Goal: Task Accomplishment & Management: Use online tool/utility

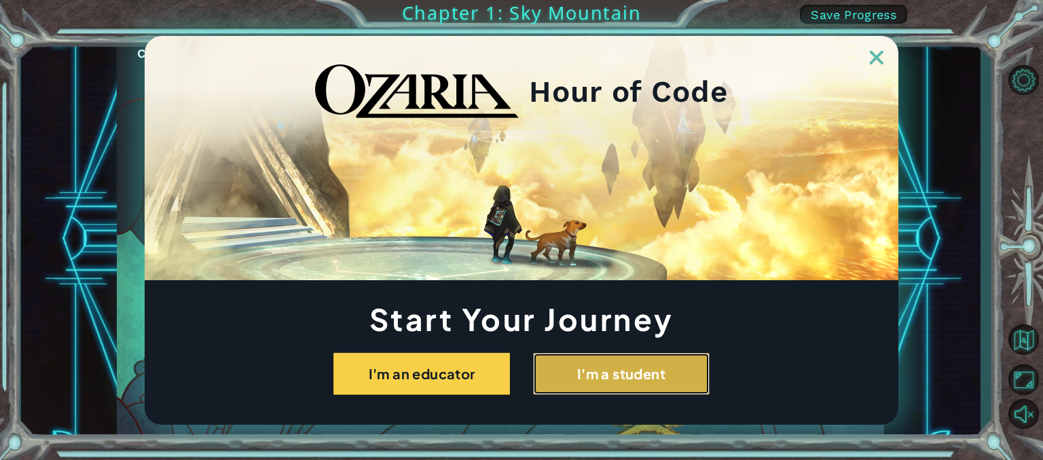
click at [580, 369] on button "I'm a student" at bounding box center [621, 374] width 176 height 42
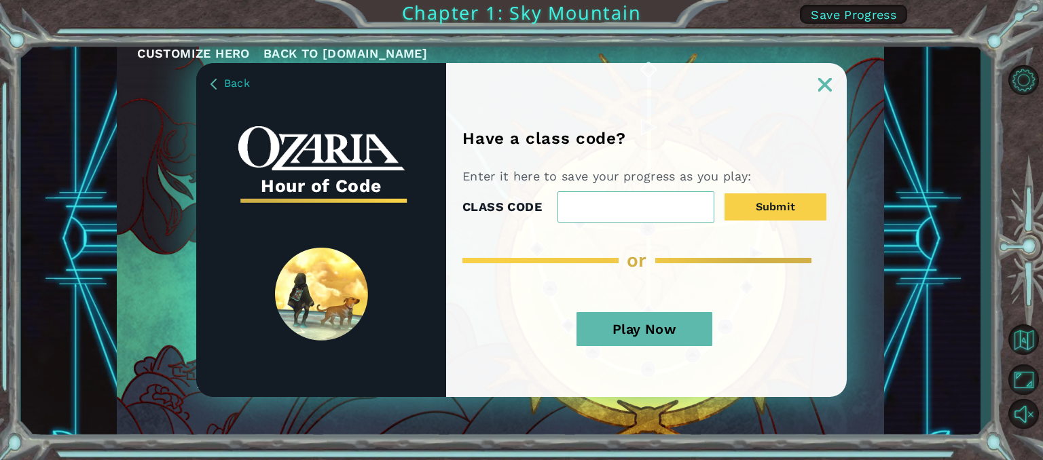
click at [693, 321] on button "Play Now" at bounding box center [644, 329] width 136 height 34
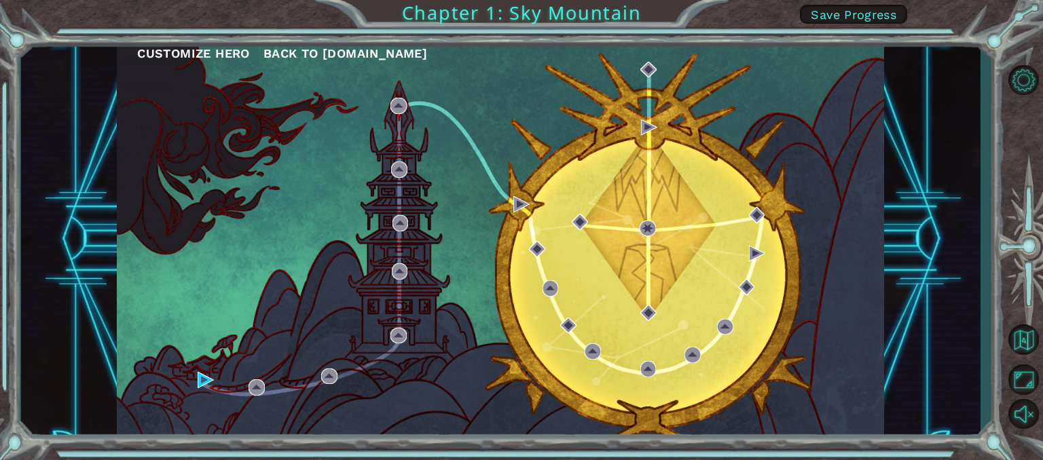
click at [448, 244] on div "Customize Hero Back to [DOMAIN_NAME]" at bounding box center [500, 239] width 767 height 405
click at [197, 381] on div "Customize Hero Back to [DOMAIN_NAME]" at bounding box center [500, 239] width 767 height 405
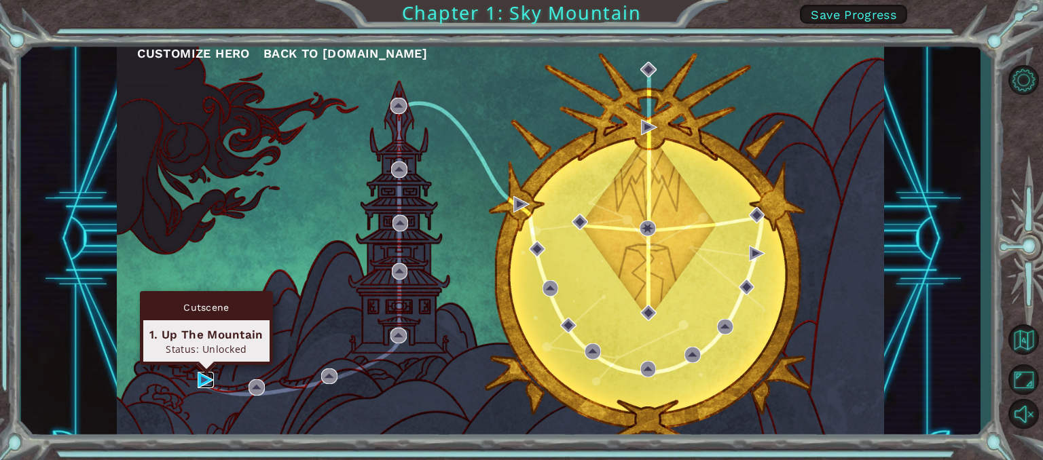
click at [203, 378] on img at bounding box center [206, 380] width 16 height 16
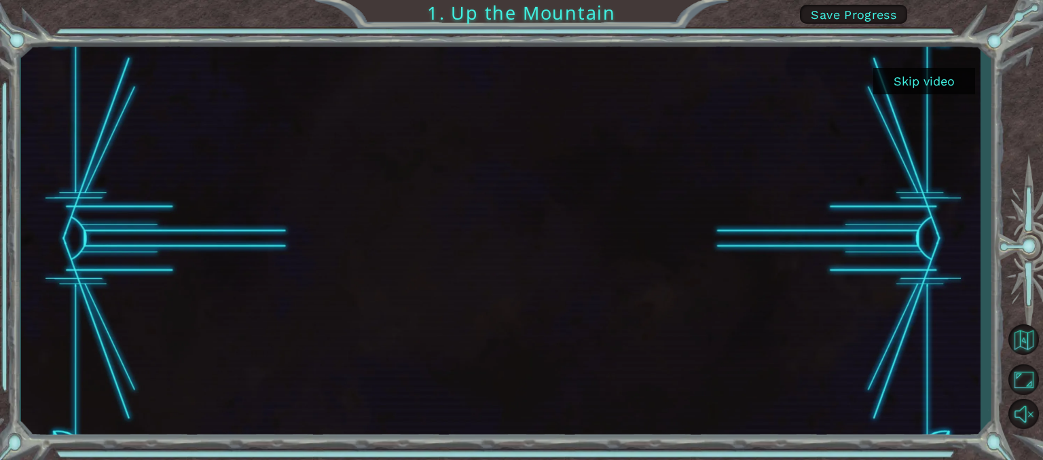
click at [905, 82] on button "Skip video" at bounding box center [924, 81] width 102 height 26
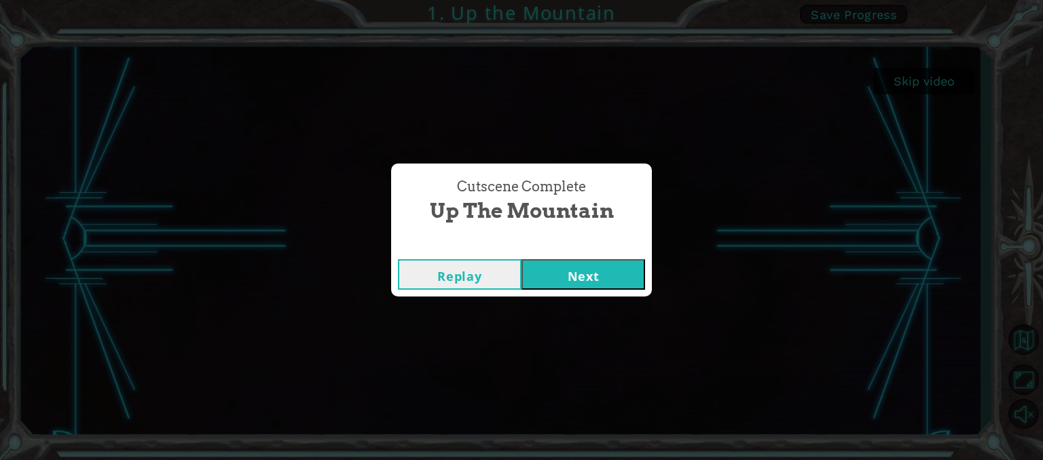
click at [578, 277] on button "Next" at bounding box center [583, 274] width 124 height 31
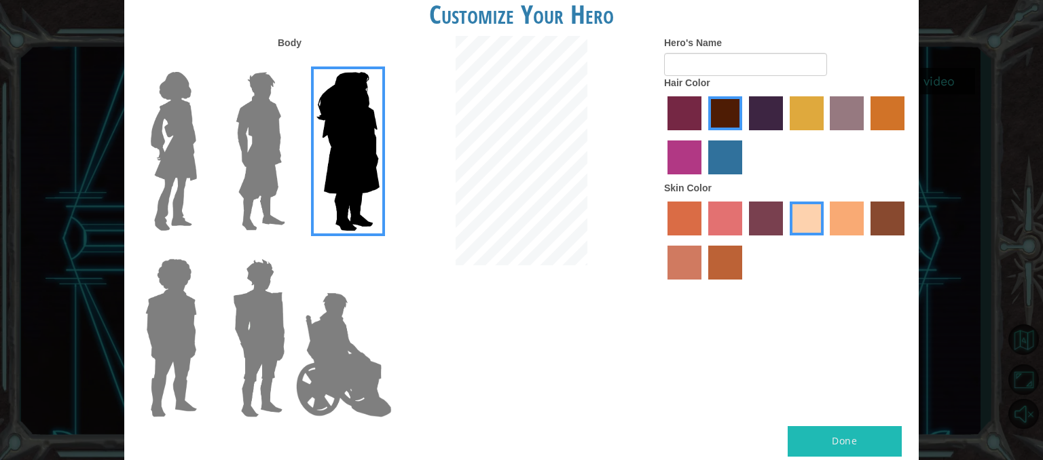
click at [274, 149] on img at bounding box center [260, 152] width 60 height 170
click at [290, 63] on input "Hero Lars" at bounding box center [290, 63] width 0 height 0
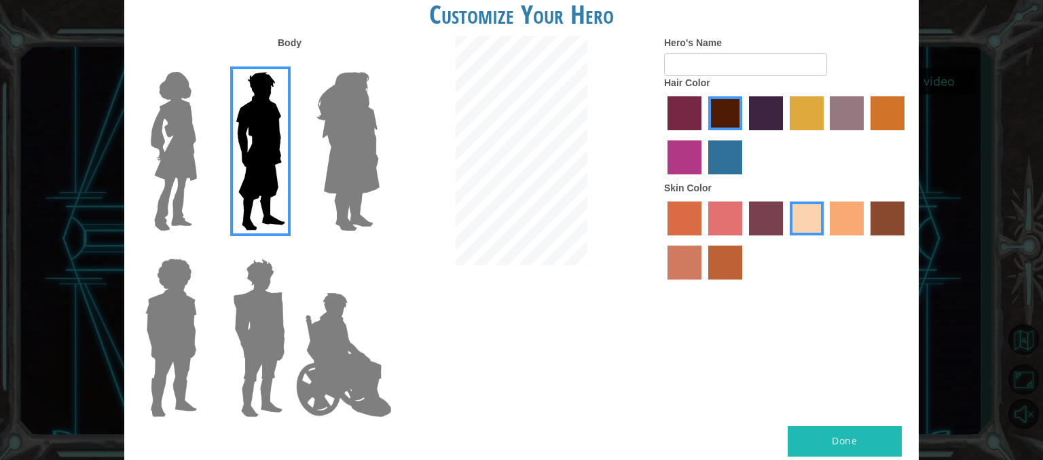
click at [197, 150] on img at bounding box center [173, 152] width 57 height 170
click at [202, 63] on input "Hero Connie" at bounding box center [202, 63] width 0 height 0
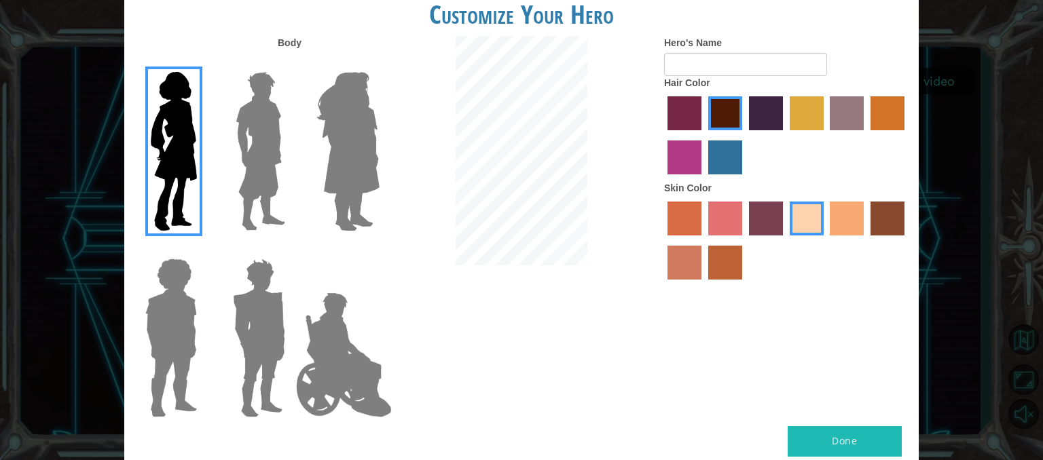
click at [350, 343] on img at bounding box center [343, 355] width 107 height 136
click at [379, 250] on input "Hero Jamie" at bounding box center [379, 250] width 0 height 0
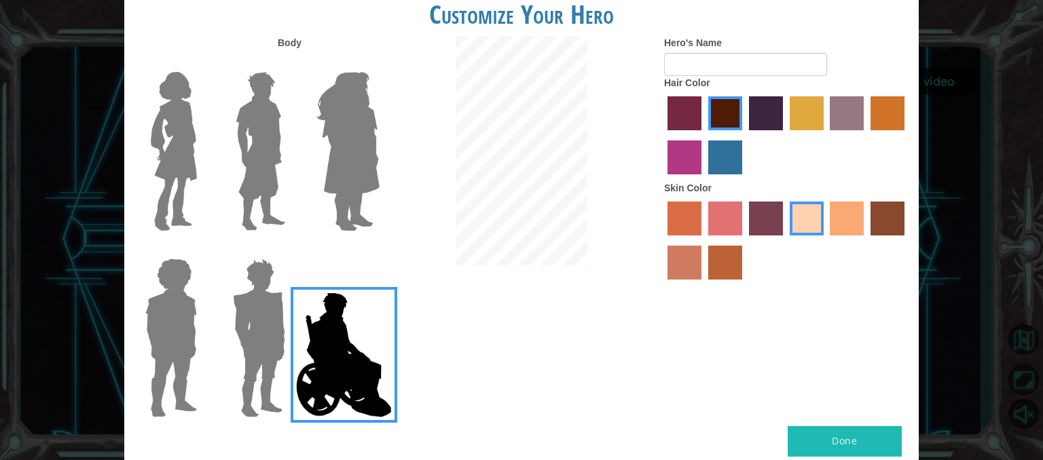
click at [247, 286] on img at bounding box center [258, 338] width 63 height 170
click at [290, 250] on input "Hero Garnet" at bounding box center [290, 250] width 0 height 0
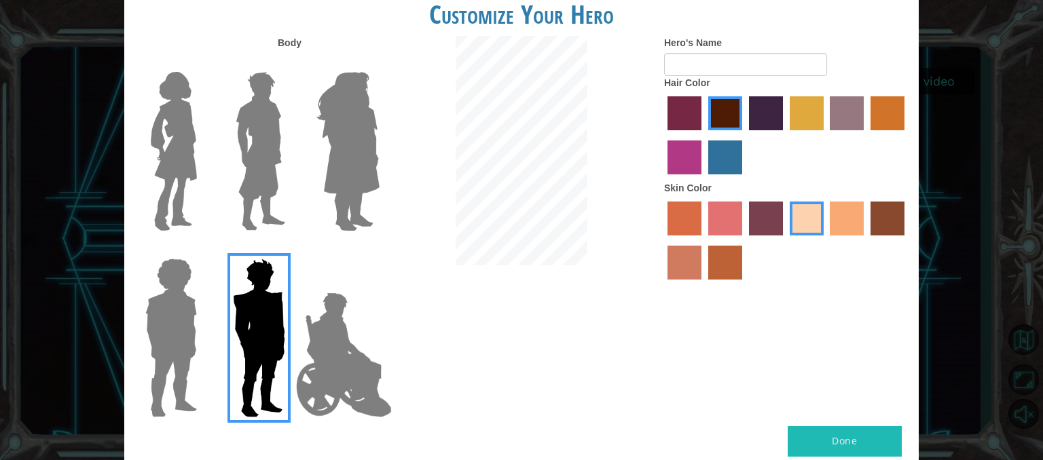
click at [182, 278] on img at bounding box center [171, 338] width 62 height 170
click at [202, 250] on input "Hero Steven" at bounding box center [202, 250] width 0 height 0
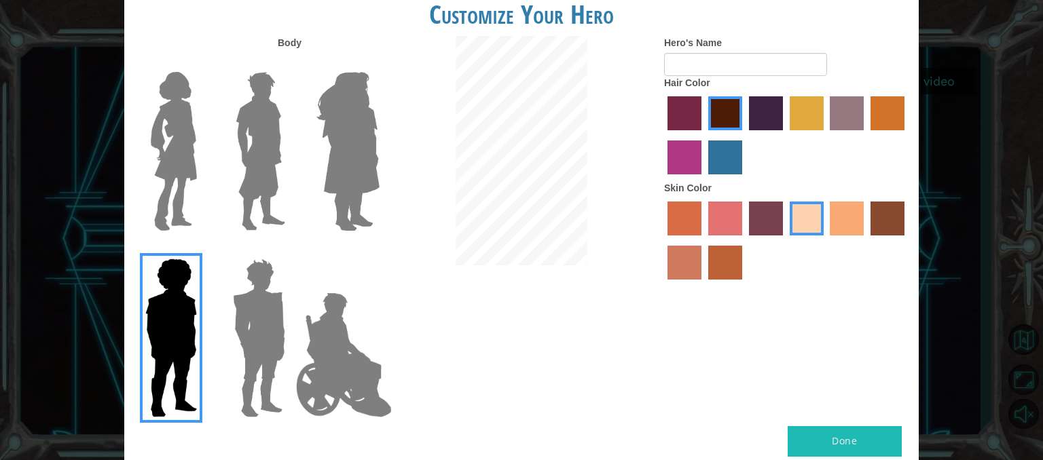
click at [343, 194] on img at bounding box center [348, 152] width 74 height 170
click at [379, 63] on input "Hero Amethyst" at bounding box center [379, 63] width 0 height 0
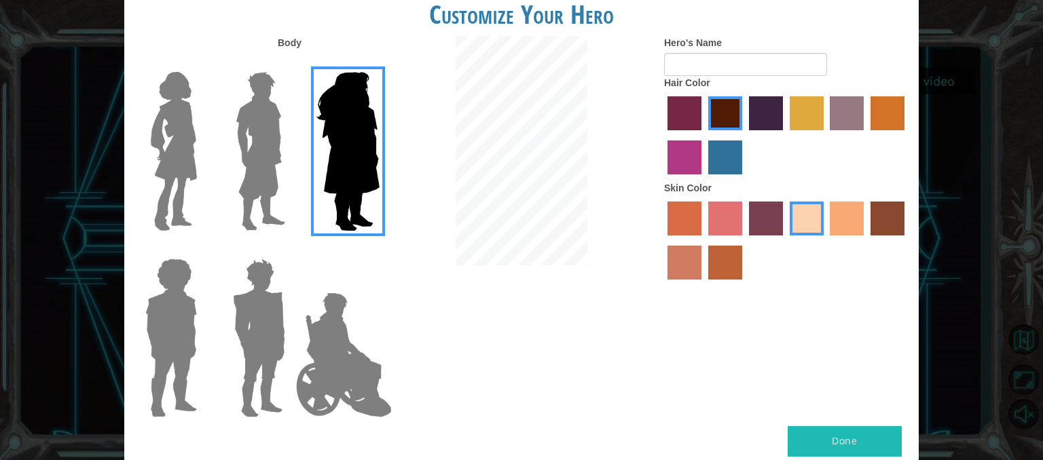
click at [840, 213] on label "tacao skin color" at bounding box center [846, 219] width 34 height 34
click at [825, 240] on input "tacao skin color" at bounding box center [825, 240] width 0 height 0
click at [863, 440] on button "Done" at bounding box center [844, 441] width 114 height 31
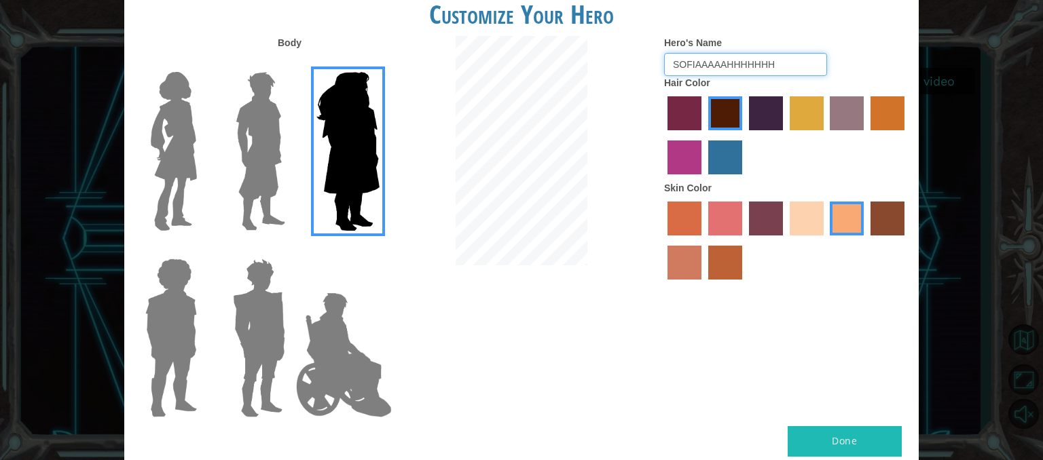
type input "SOFIAAAAAHHHHHHH"
click at [820, 432] on button "Done" at bounding box center [844, 441] width 114 height 31
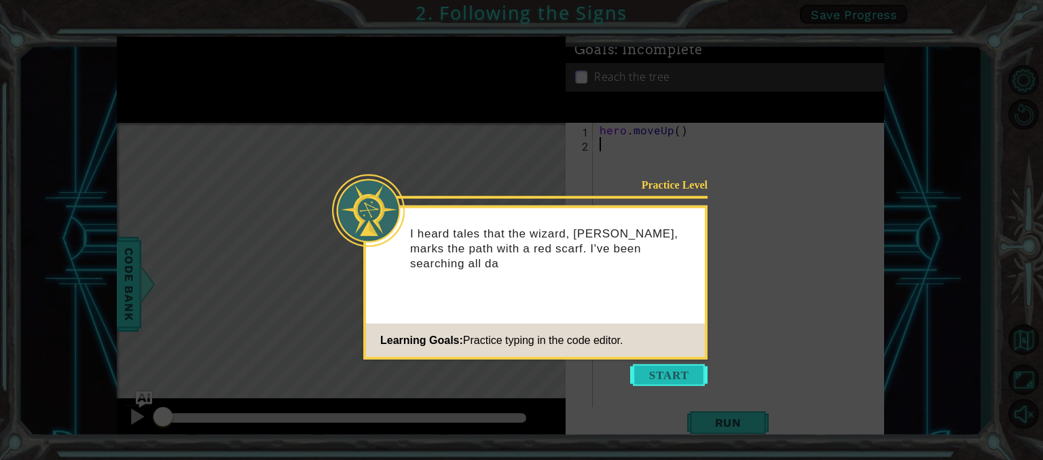
click at [664, 378] on button "Start" at bounding box center [668, 375] width 77 height 22
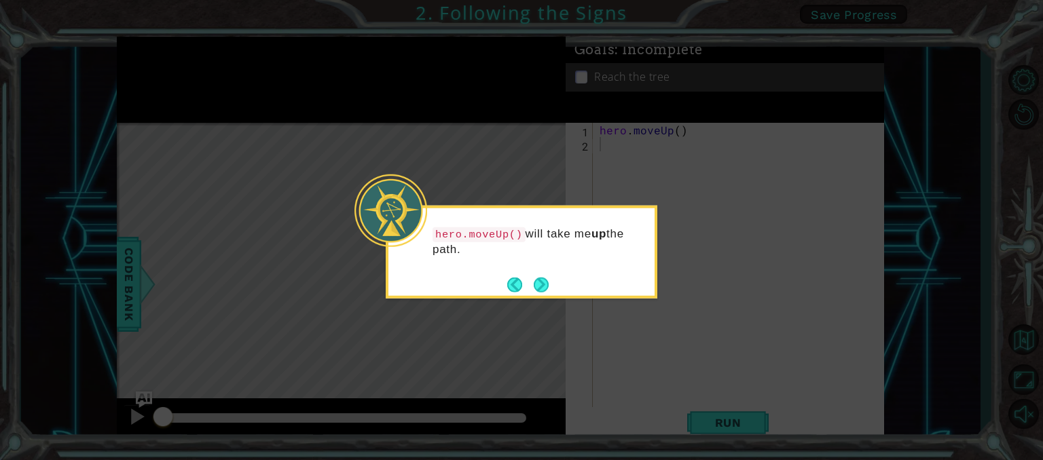
click at [580, 329] on icon at bounding box center [521, 230] width 1043 height 460
click at [544, 282] on button "Next" at bounding box center [540, 284] width 15 height 15
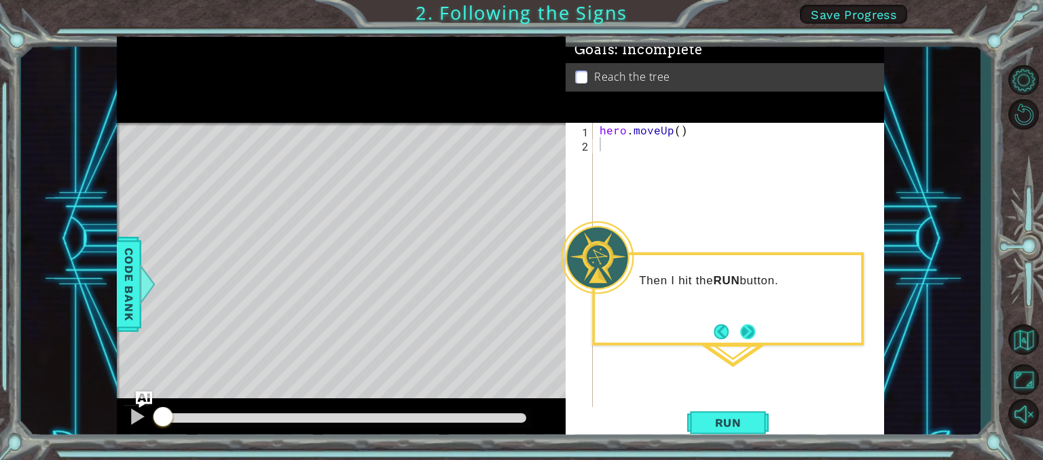
click at [746, 330] on button "Next" at bounding box center [747, 331] width 15 height 15
